Goal: Task Accomplishment & Management: Manage account settings

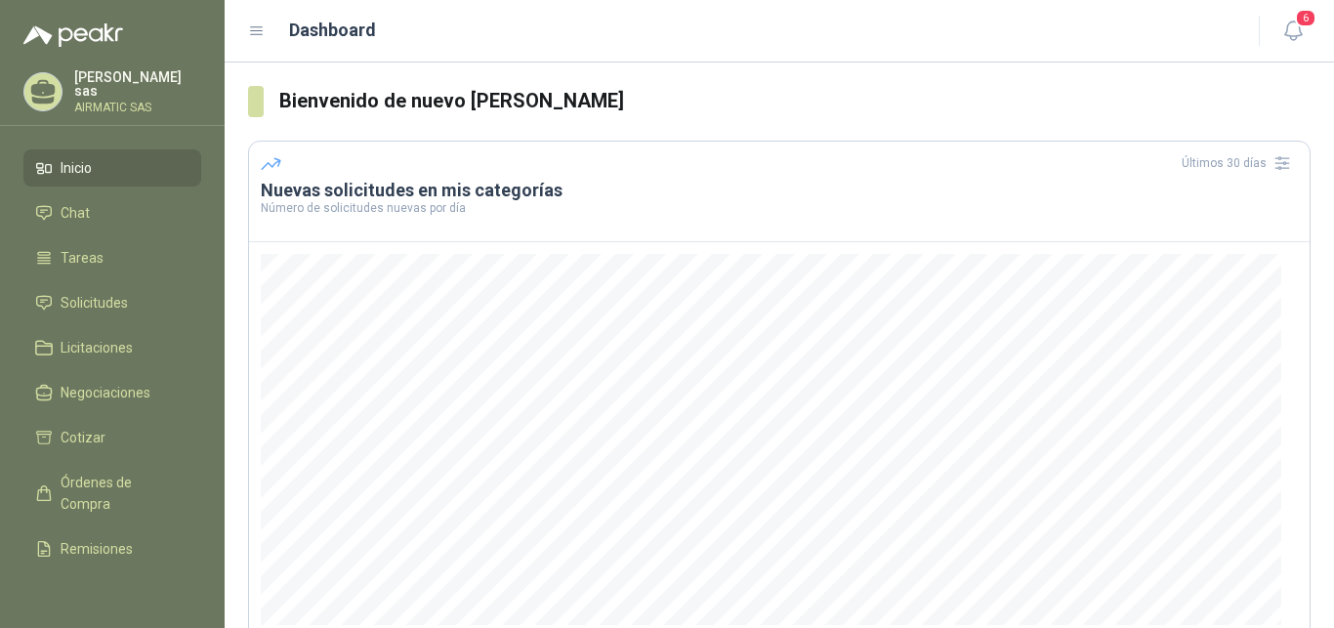
click at [146, 91] on div "Carolina García sas AIRMATIC SAS" at bounding box center [137, 91] width 127 height 43
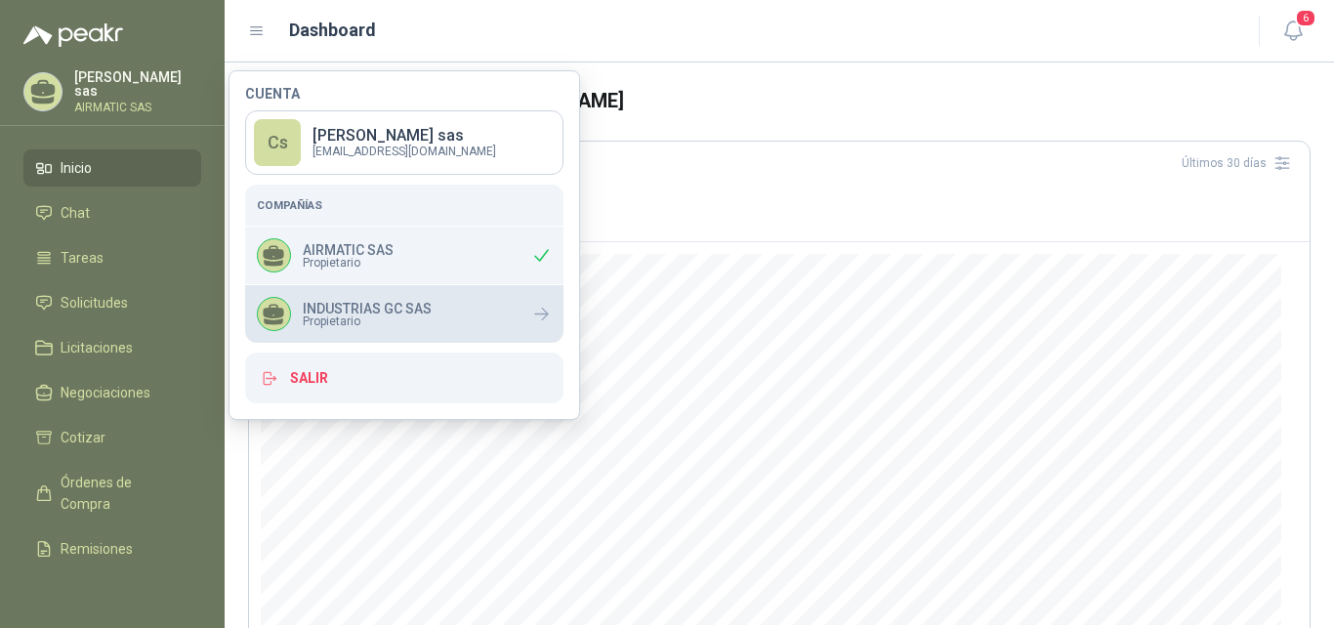
click at [429, 330] on div "INDUSTRIAS GC SAS Propietario" at bounding box center [344, 314] width 175 height 34
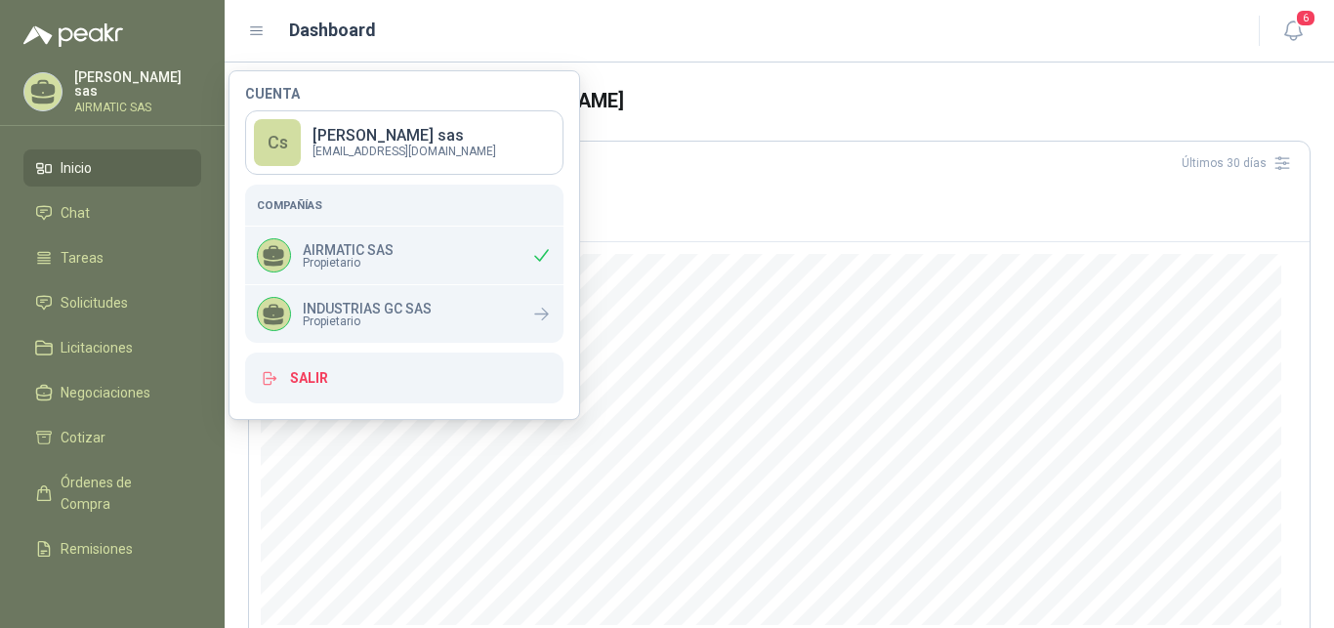
click at [816, 65] on section "Bienvenido de nuevo Carolina García sas Últimos 30 días Nuevas solicitudes en m…" at bounding box center [779, 470] width 1109 height 817
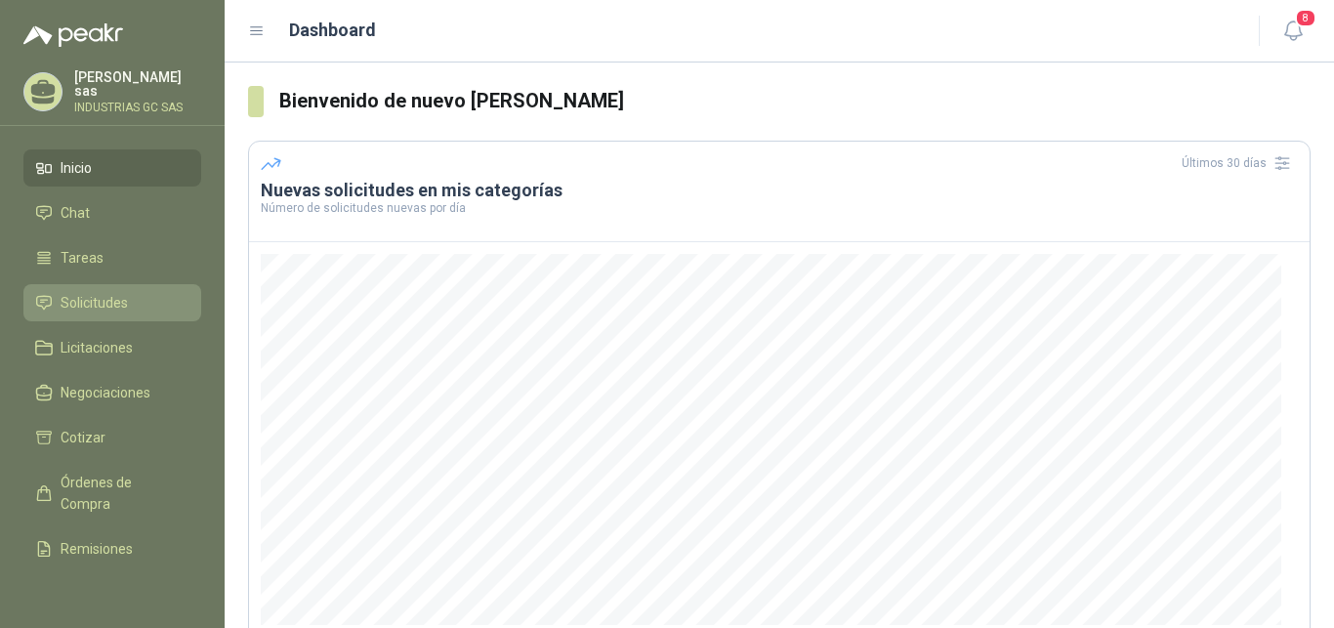
click at [87, 300] on span "Solicitudes" at bounding box center [94, 302] width 67 height 21
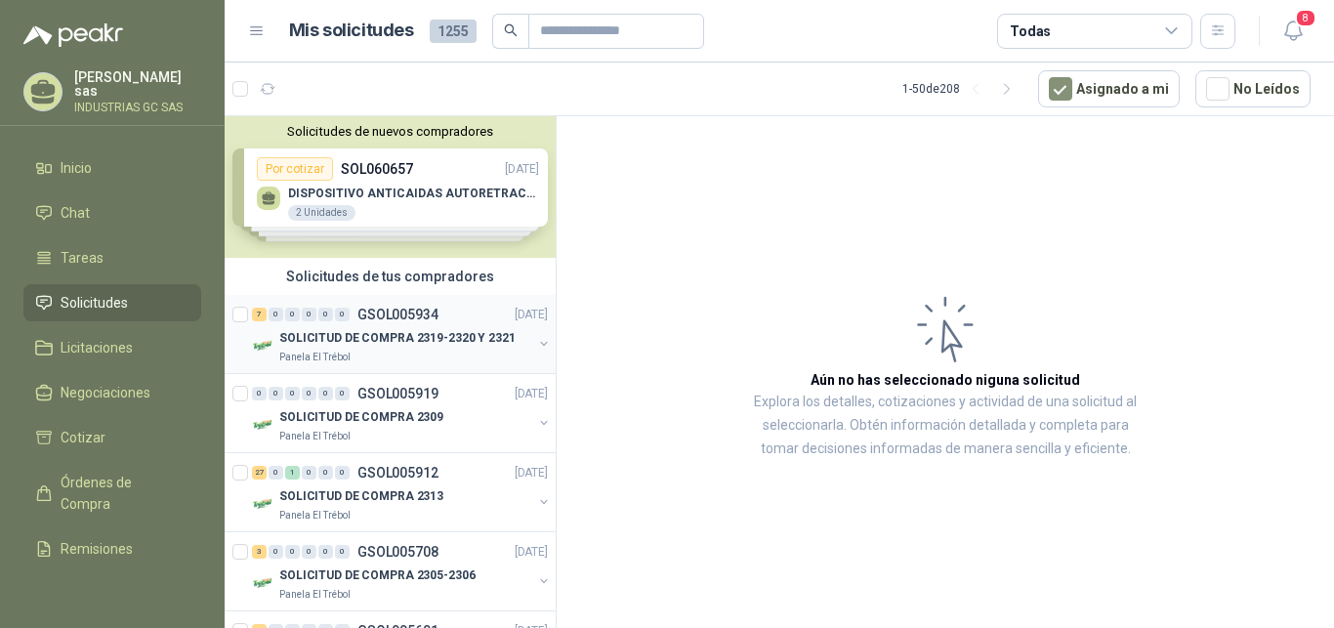
click at [353, 317] on div "7 0 0 0 0 0 GSOL005934" at bounding box center [345, 315] width 187 height 14
